Goal: Transaction & Acquisition: Download file/media

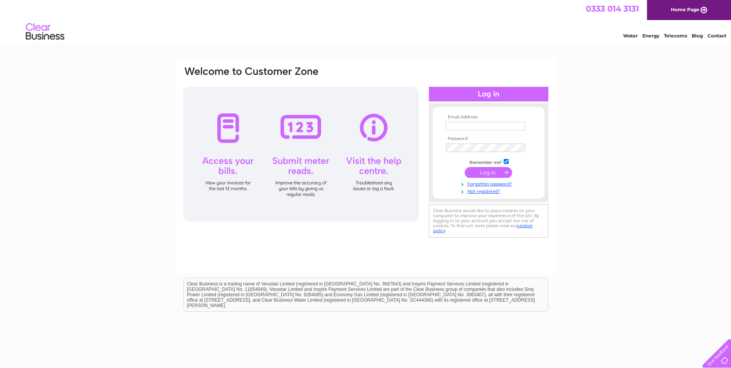
type input "[EMAIL_ADDRESS][DOMAIN_NAME]"
click at [482, 172] on input "submit" at bounding box center [488, 172] width 47 height 11
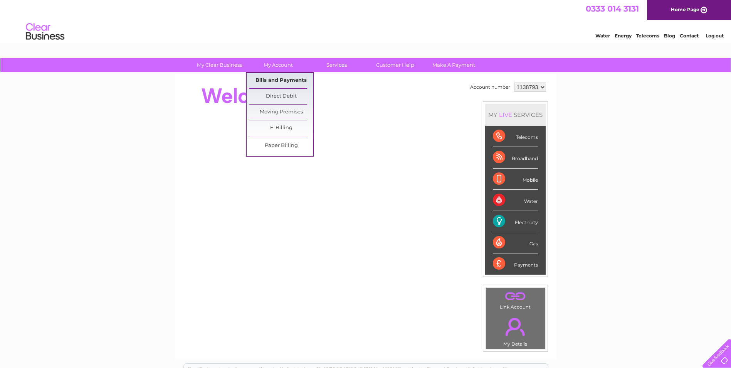
click at [267, 79] on link "Bills and Payments" at bounding box center [281, 80] width 64 height 15
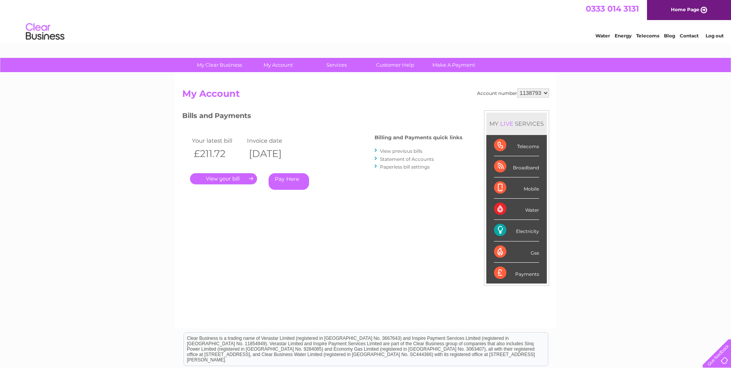
click at [227, 178] on link "." at bounding box center [223, 178] width 67 height 11
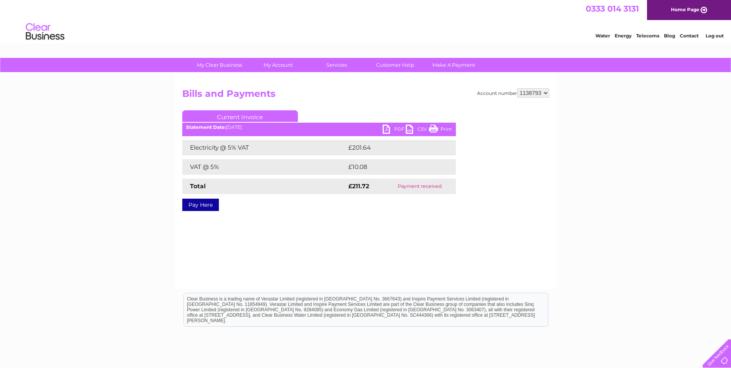
click at [434, 128] on link "Print" at bounding box center [440, 130] width 23 height 11
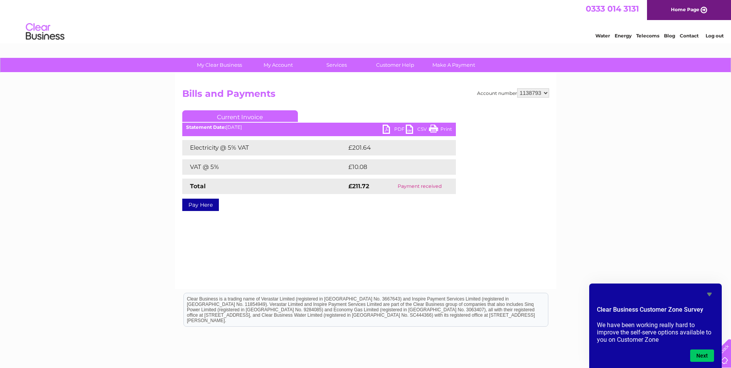
click at [386, 125] on link "PDF" at bounding box center [394, 130] width 23 height 11
click at [546, 93] on select "1138793 1138796" at bounding box center [533, 92] width 32 height 9
select select "1138796"
click at [518, 88] on select "1138793 1138796" at bounding box center [533, 92] width 32 height 9
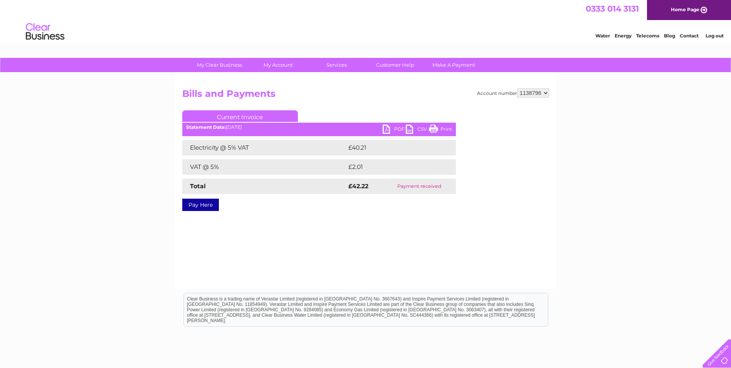
click at [387, 129] on link "PDF" at bounding box center [394, 130] width 23 height 11
